Goal: Transaction & Acquisition: Purchase product/service

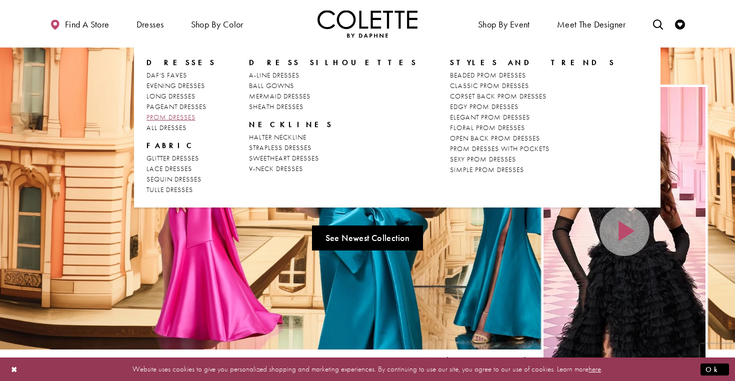
click at [182, 116] on span "PROM DRESSES" at bounding box center [170, 116] width 49 height 9
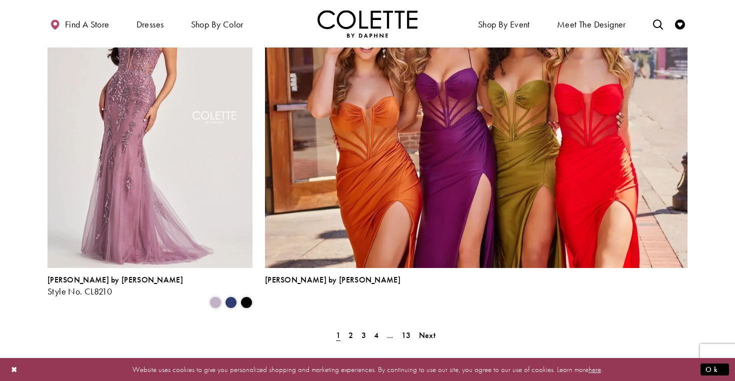
scroll to position [2120, 0]
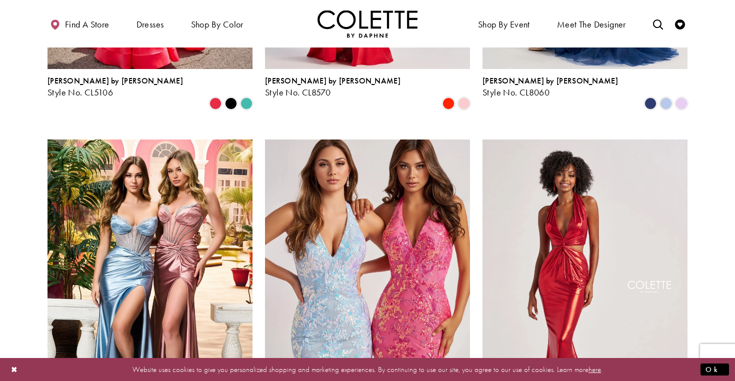
scroll to position [534, 0]
